Goal: Browse casually

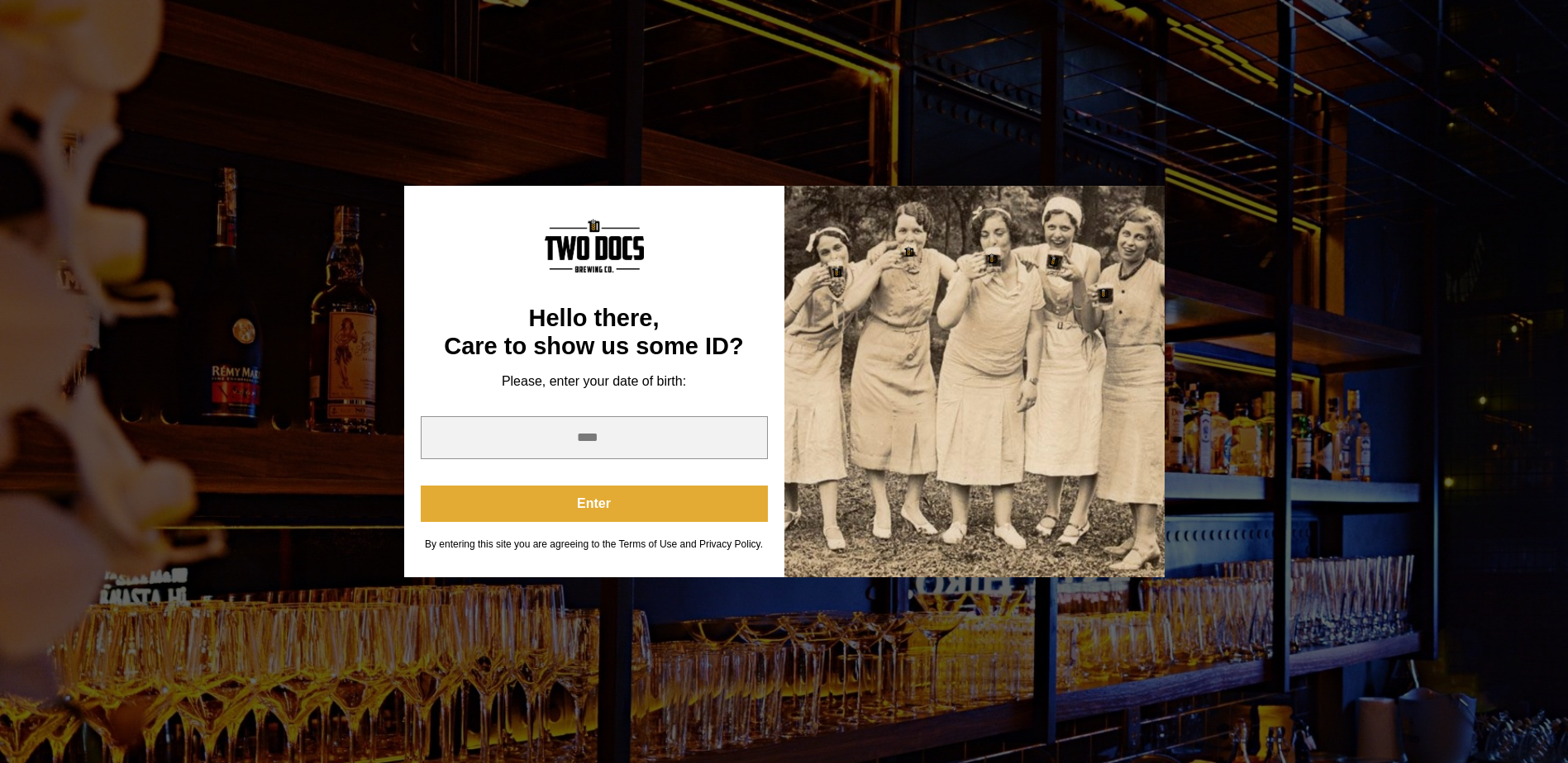
click at [579, 506] on button "Enter" at bounding box center [594, 504] width 347 height 37
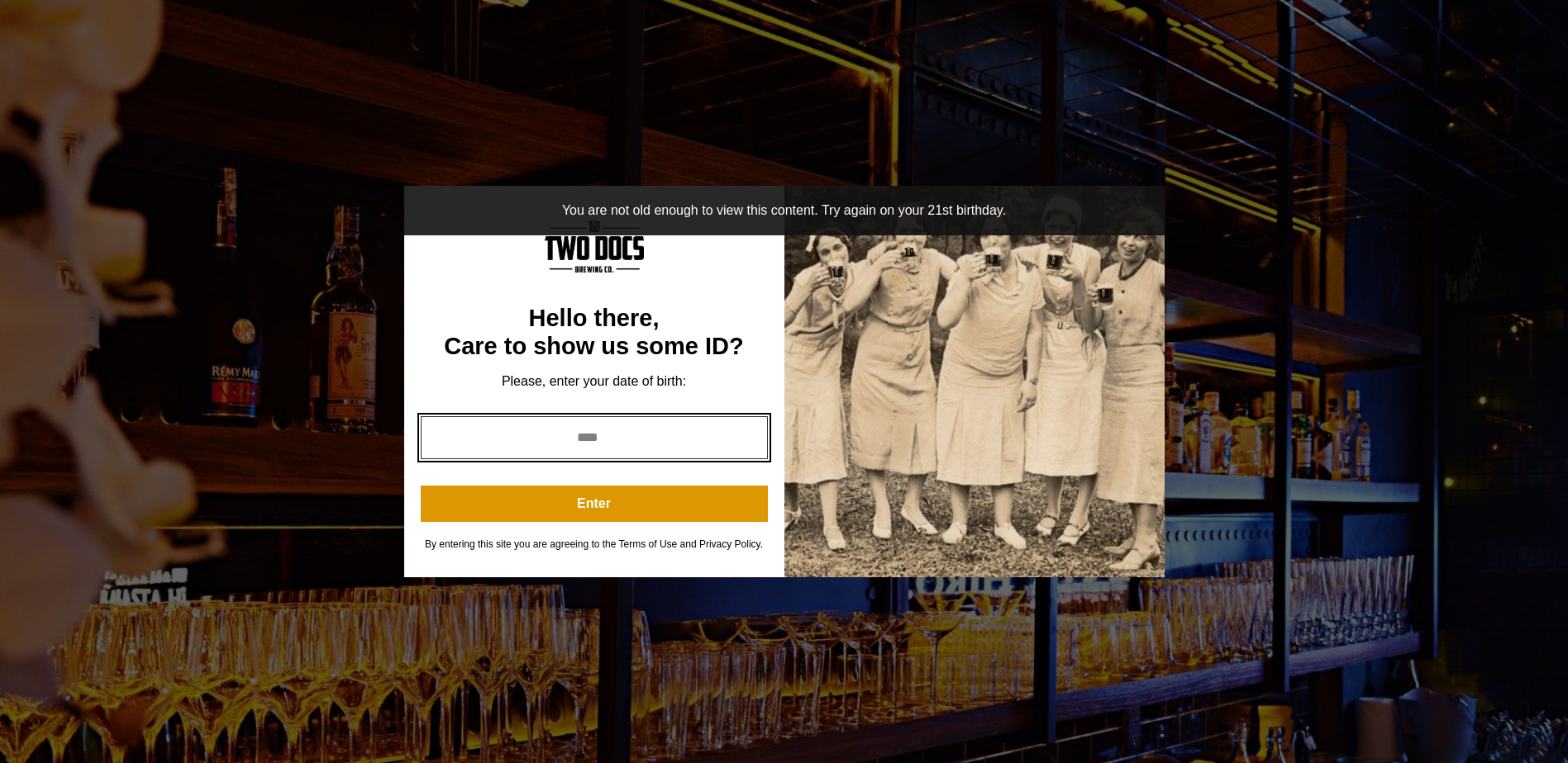
click at [580, 441] on input "year" at bounding box center [594, 437] width 347 height 42
type input "*"
click at [745, 443] on input "*" at bounding box center [594, 437] width 347 height 42
type input "*"
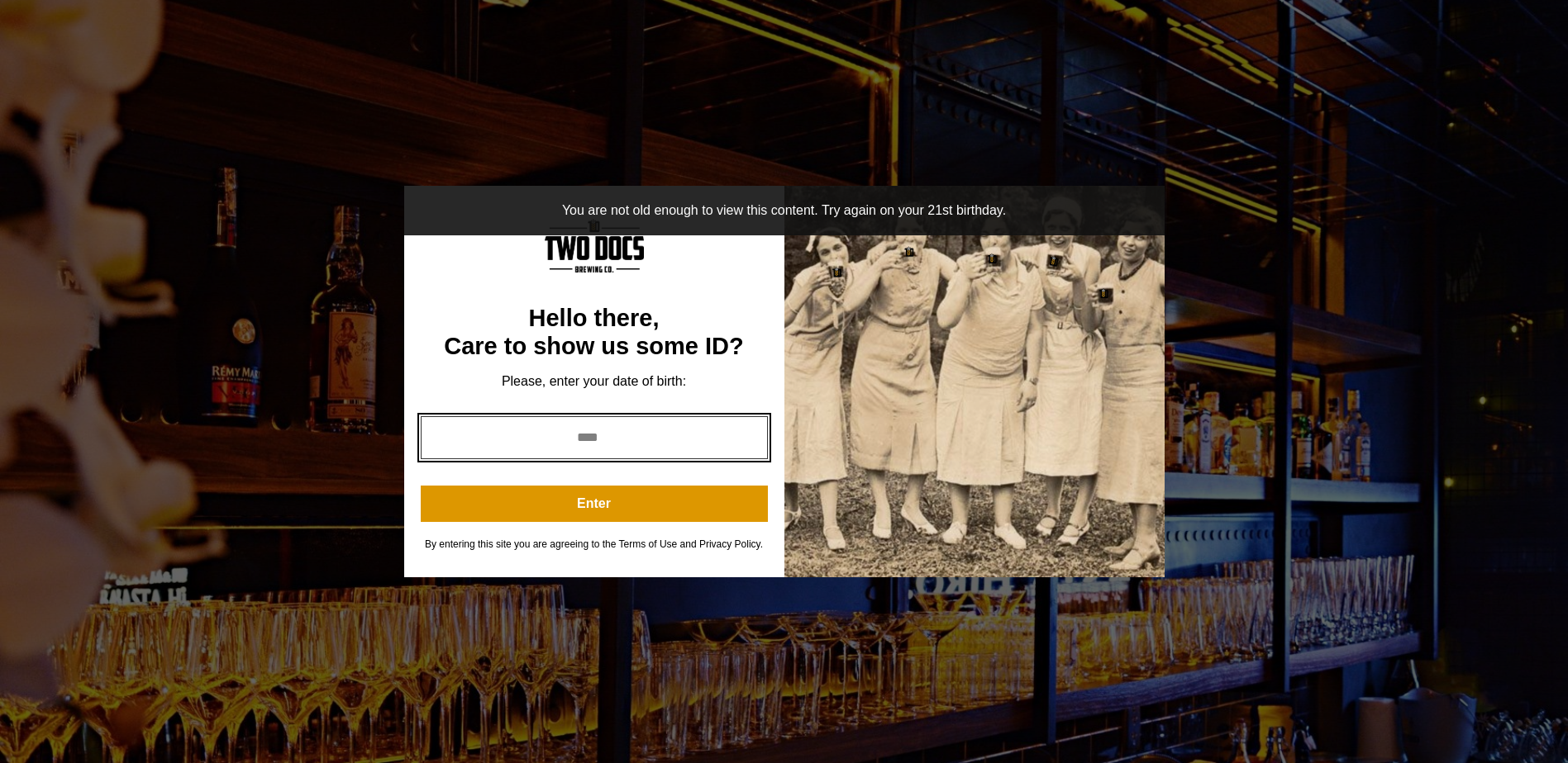
type input "*"
drag, startPoint x: 627, startPoint y: 439, endPoint x: 552, endPoint y: 431, distance: 75.4
click at [528, 435] on input "year" at bounding box center [594, 437] width 347 height 42
type input "*"
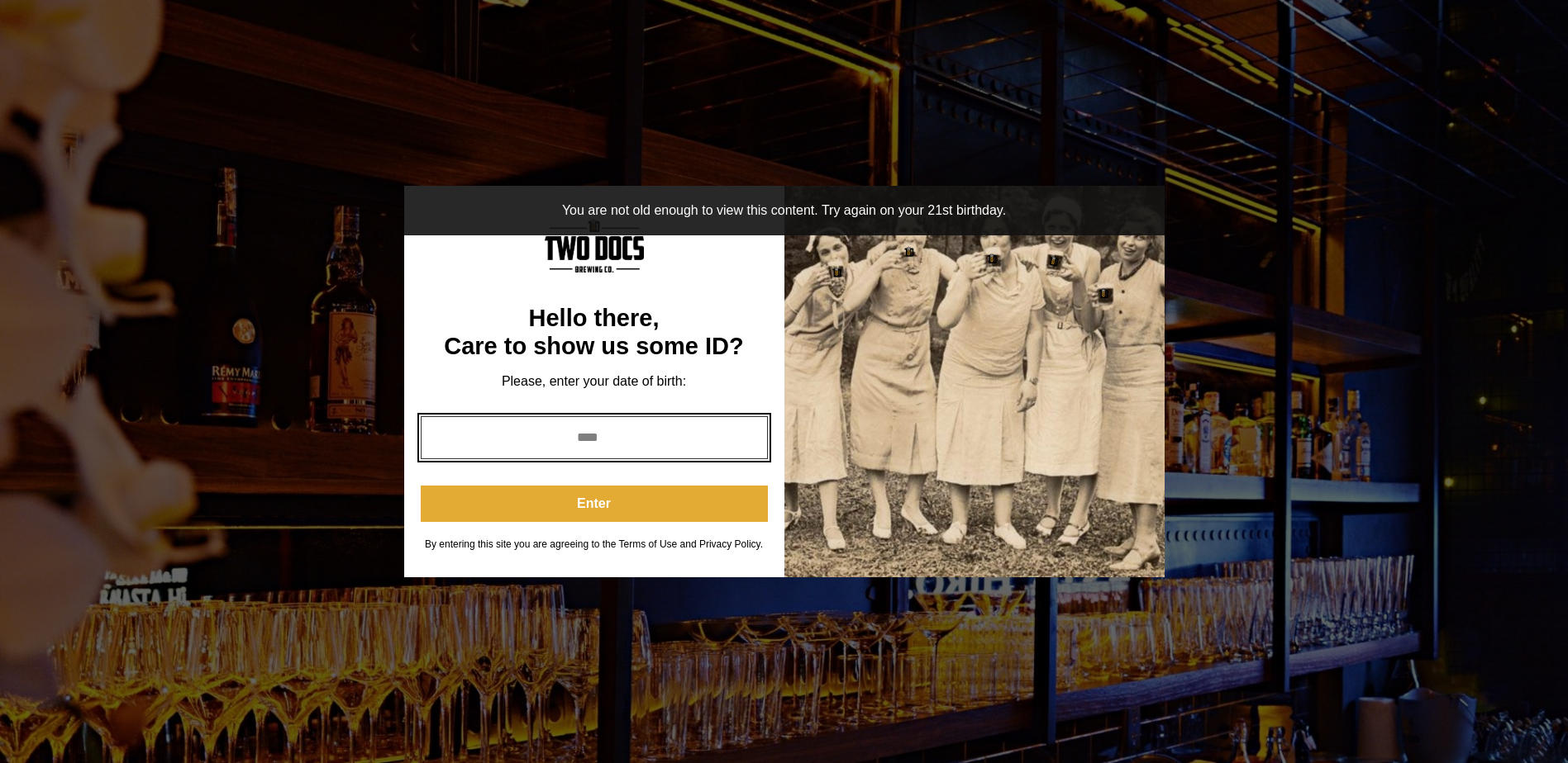
type input "****"
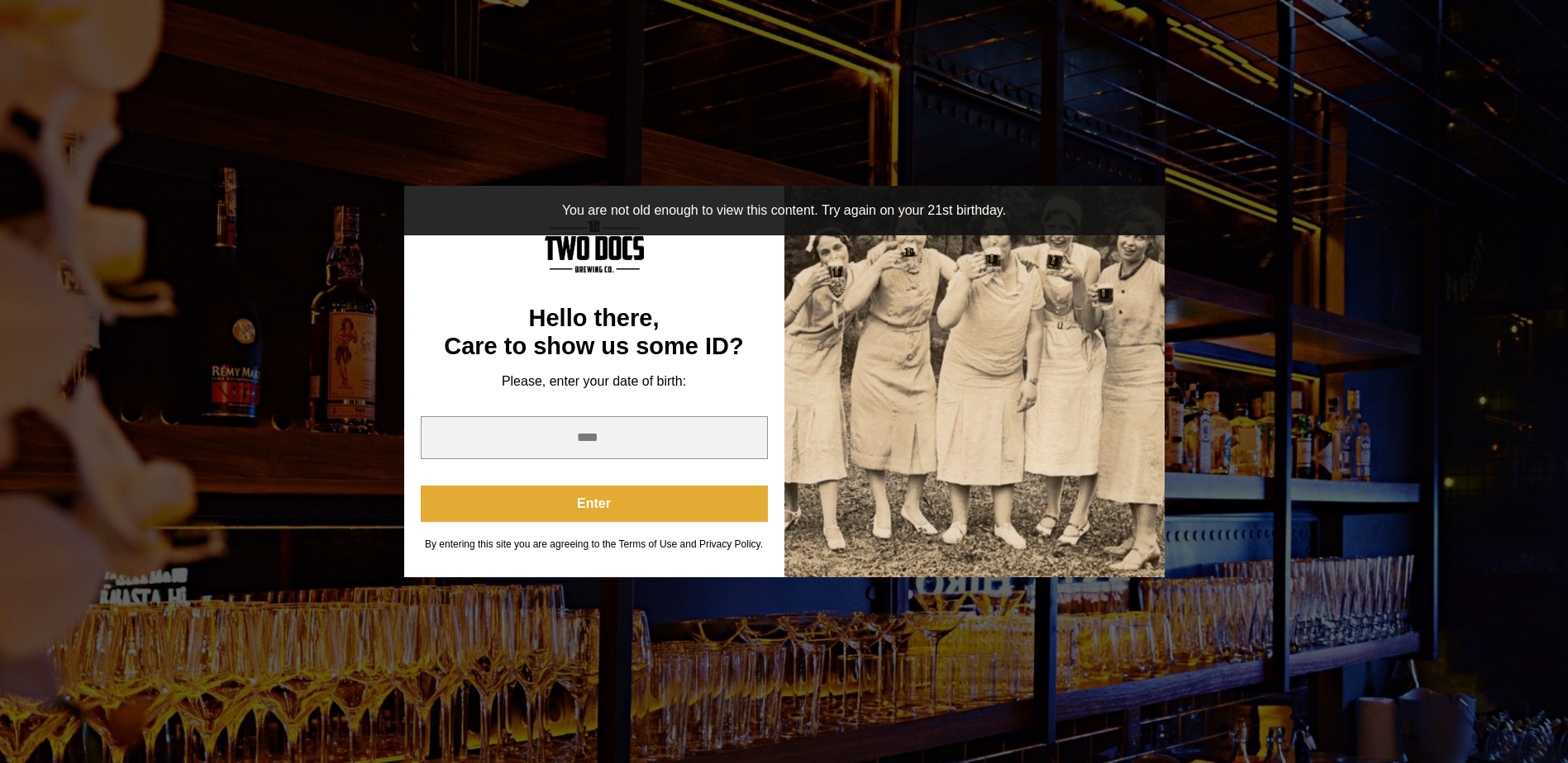
click at [588, 512] on button "Enter" at bounding box center [594, 504] width 347 height 37
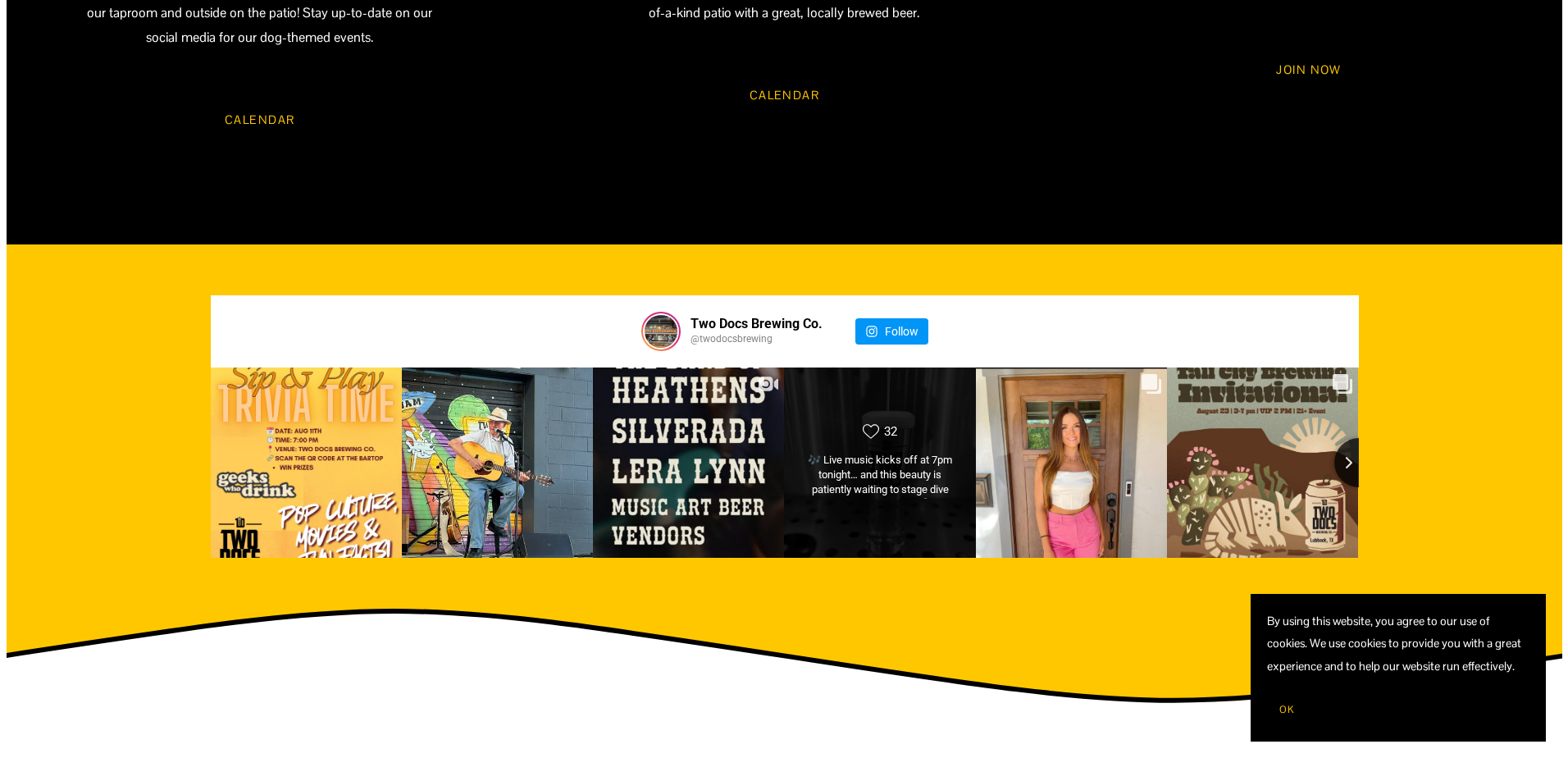
scroll to position [2052, 0]
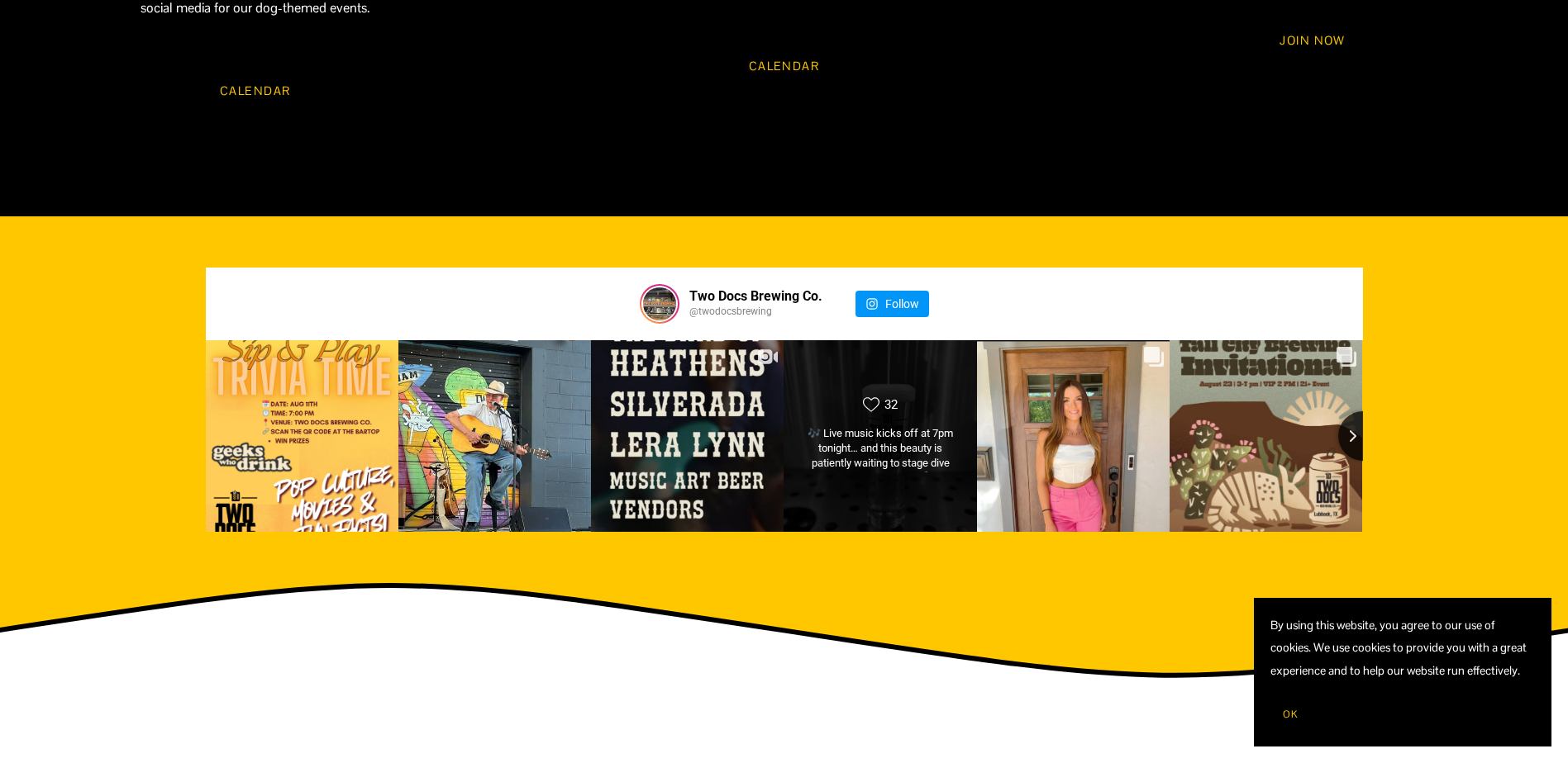
click at [871, 426] on div "🎶 Live music kicks off at 7pm tonight… and this beauty is patiently waiting to …" at bounding box center [880, 449] width 155 height 46
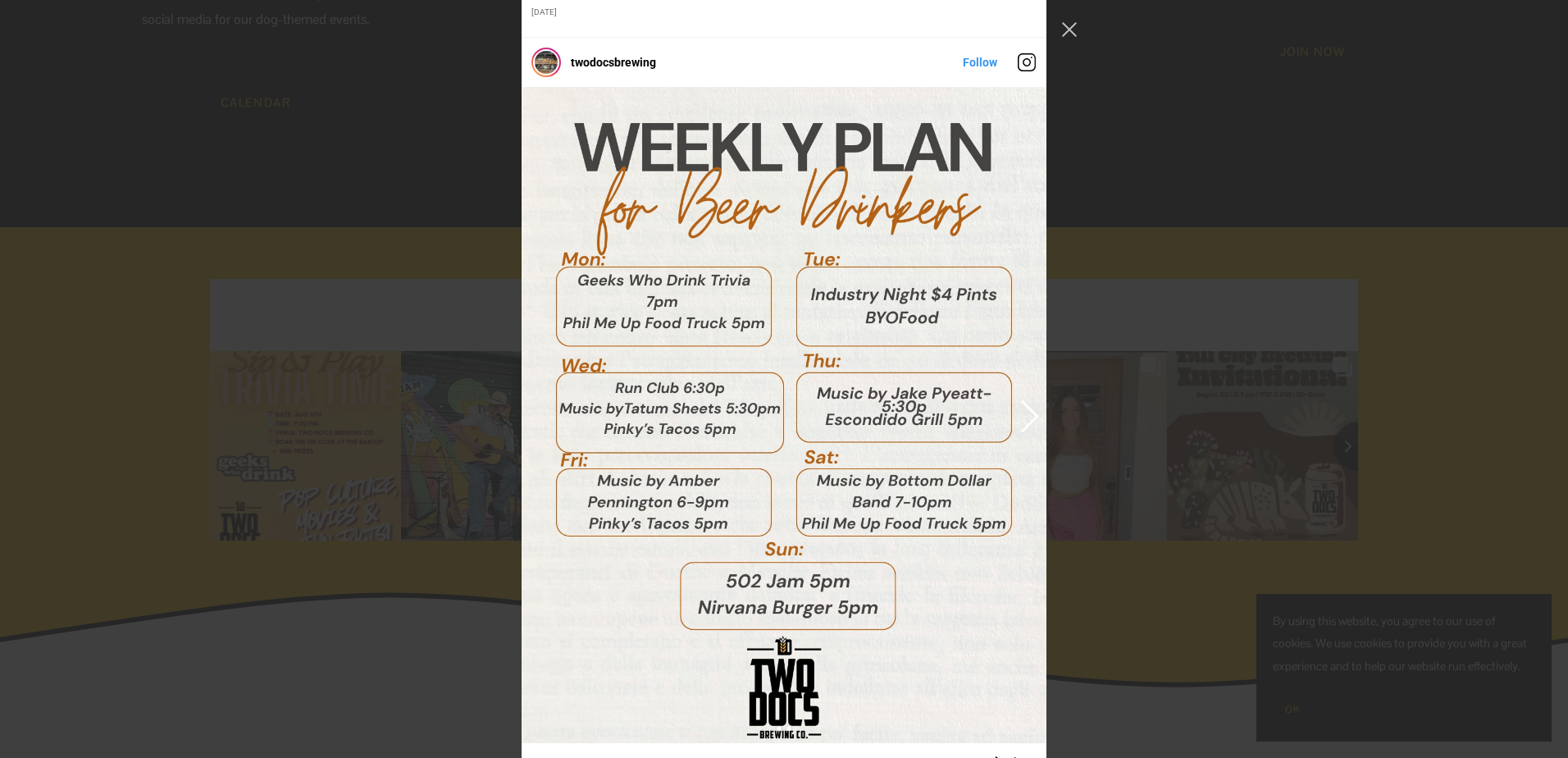
scroll to position [4152, 0]
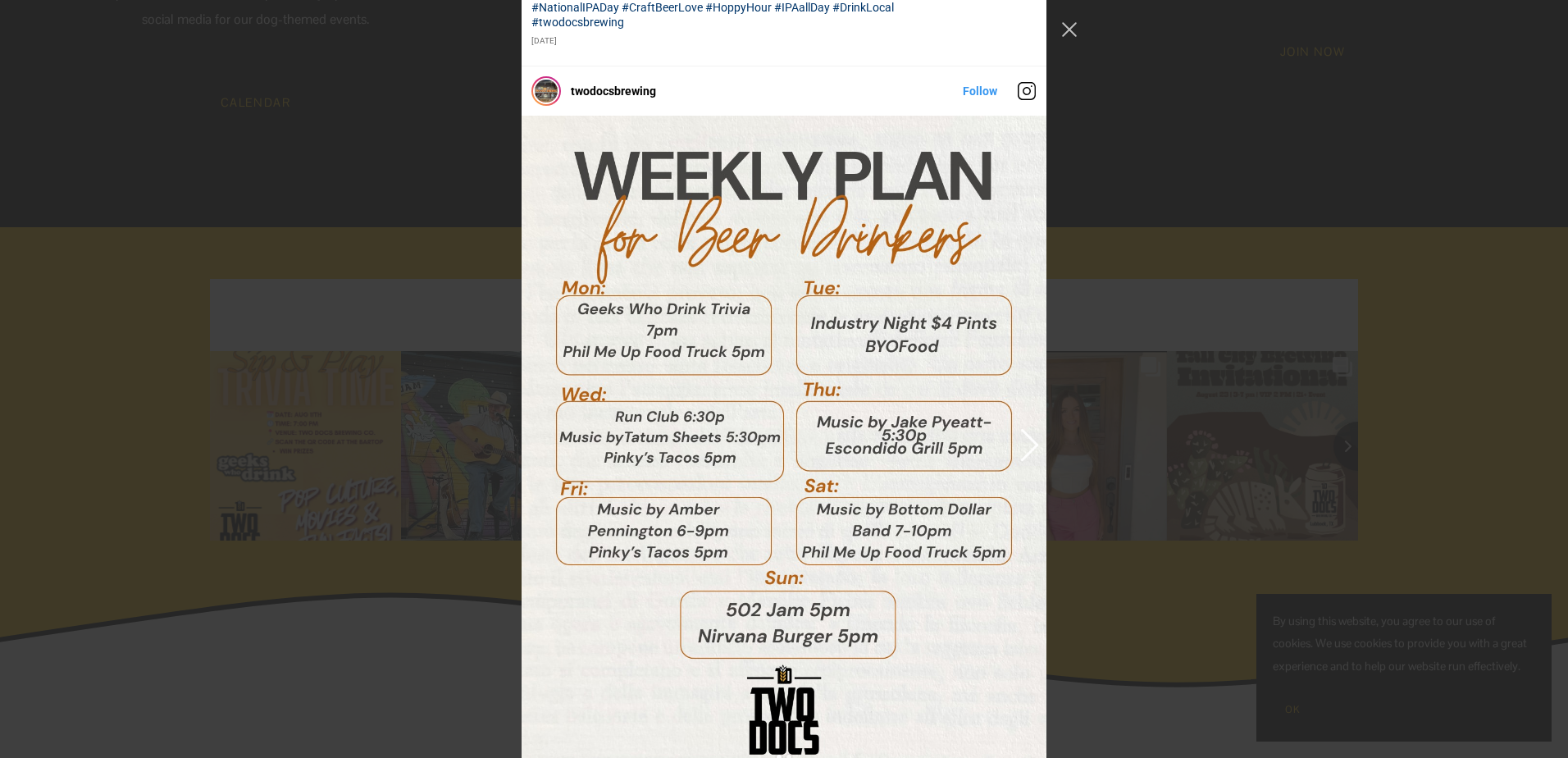
click at [905, 493] on img "Instagram Feed popup" at bounding box center [784, 444] width 525 height 656
click at [862, 486] on img "Instagram Feed popup" at bounding box center [784, 444] width 525 height 656
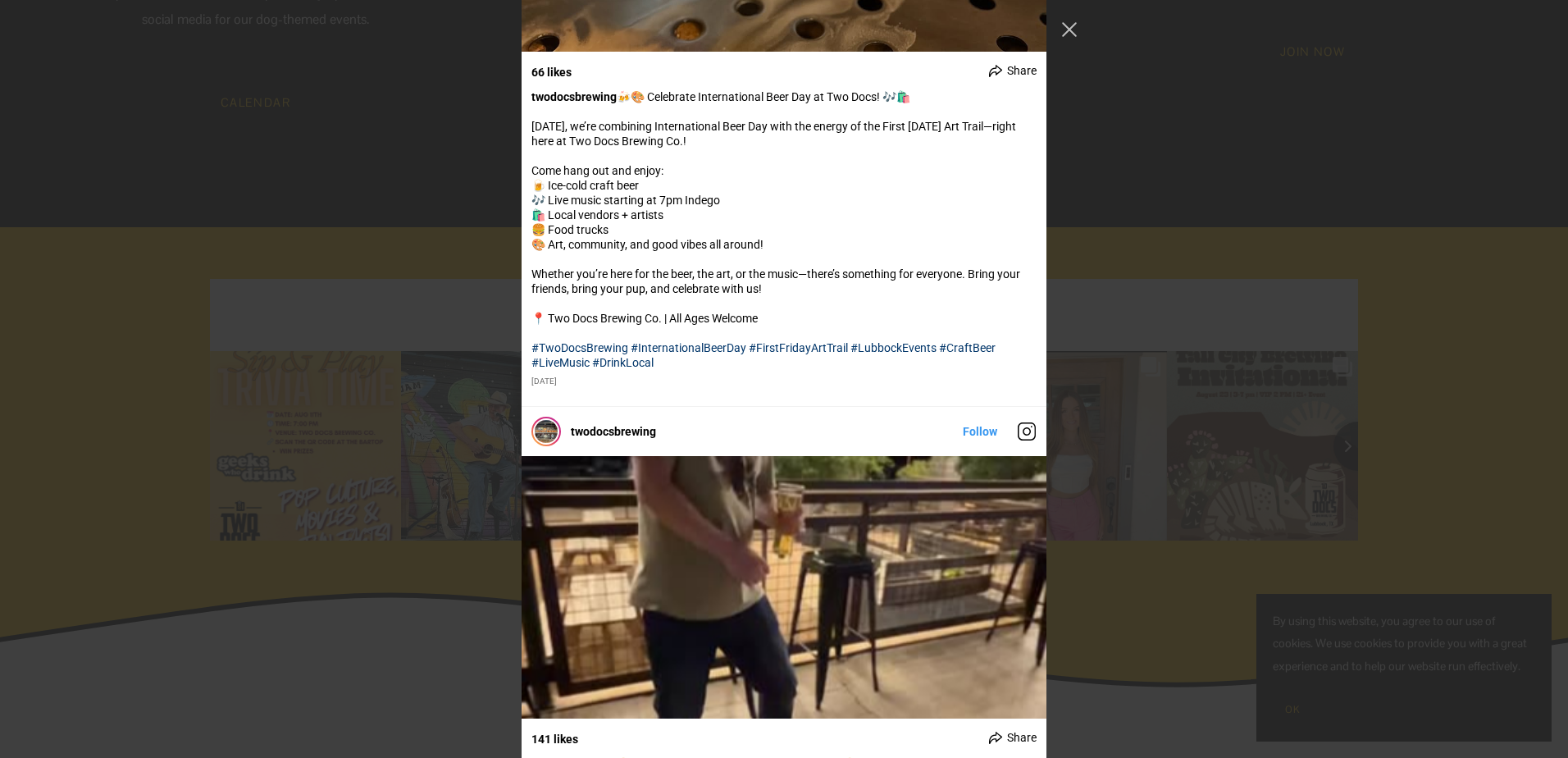
scroll to position [6944, 0]
